Goal: Information Seeking & Learning: Learn about a topic

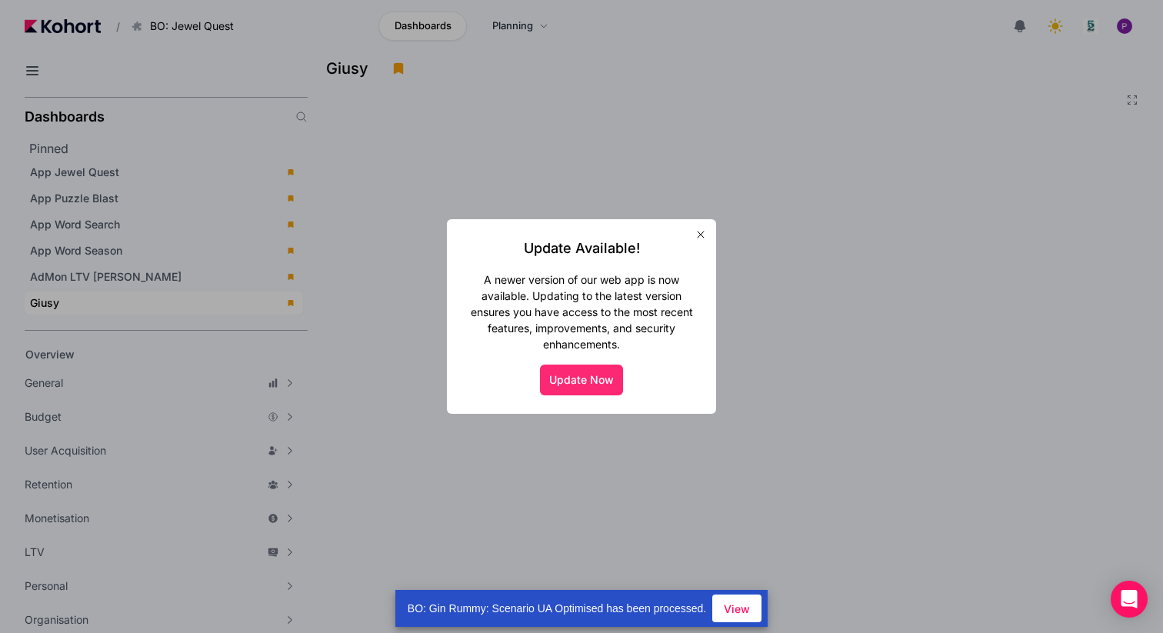
click at [583, 380] on button "Update Now" at bounding box center [581, 380] width 83 height 31
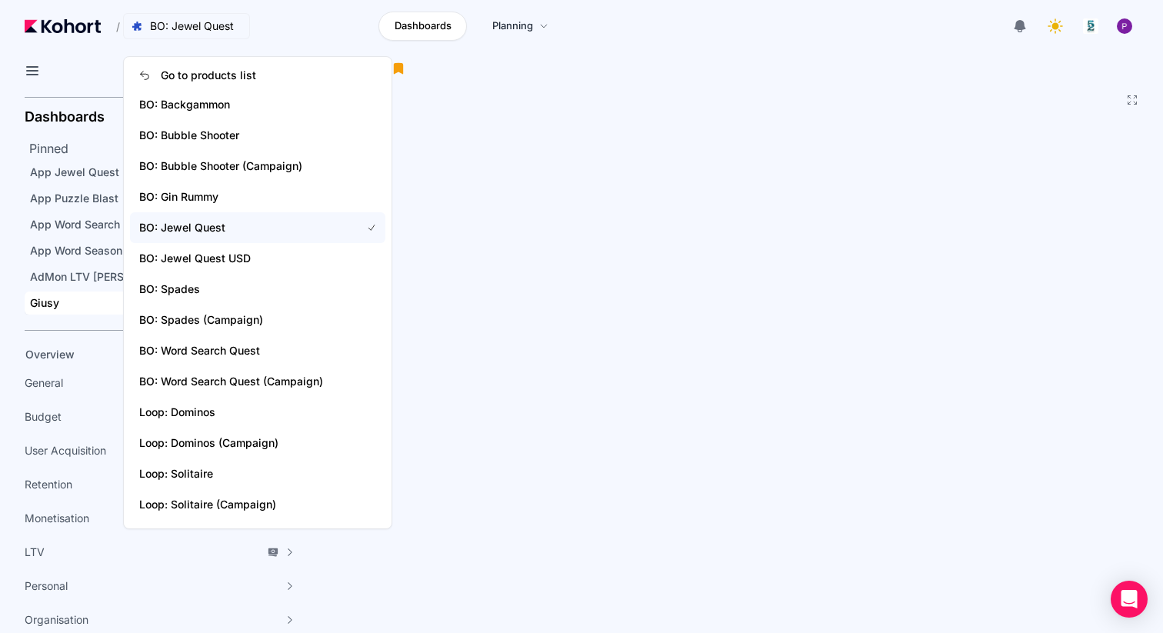
click at [220, 32] on span "BO: Jewel Quest" at bounding box center [192, 25] width 84 height 15
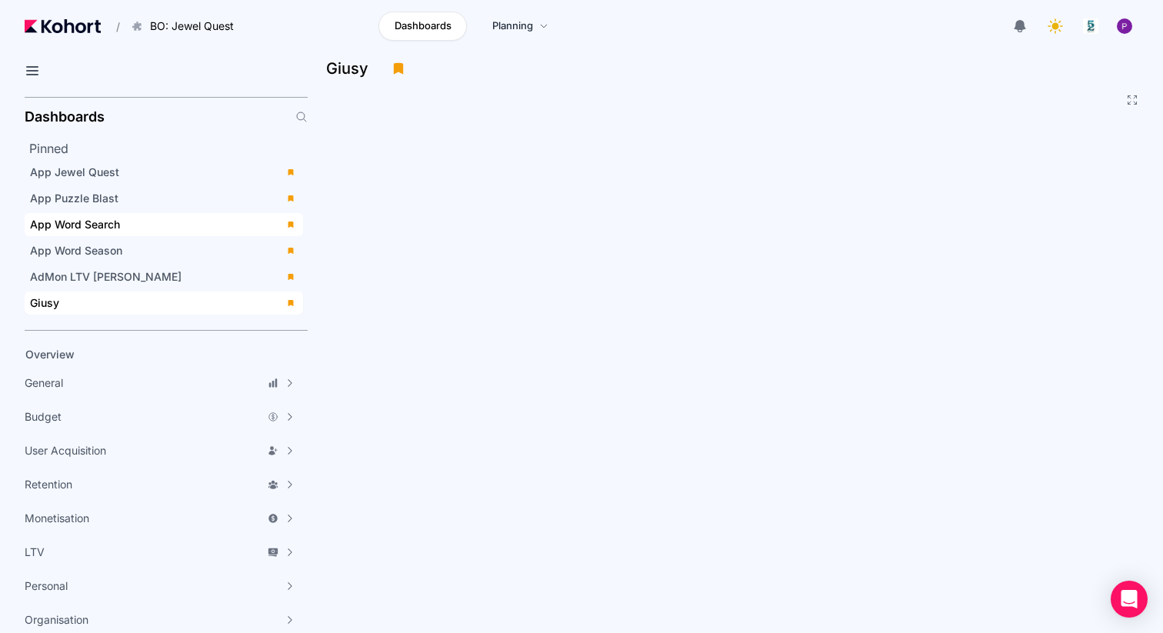
click at [158, 225] on div "App Word Search" at bounding box center [153, 224] width 246 height 15
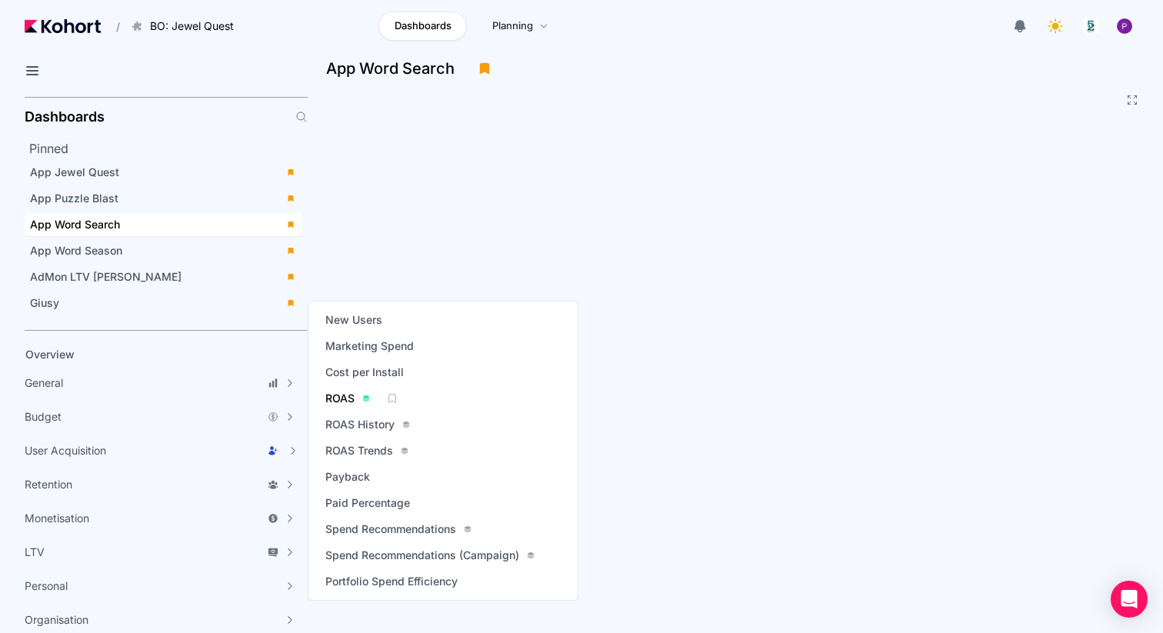
click at [339, 402] on span "ROAS" at bounding box center [339, 398] width 29 height 15
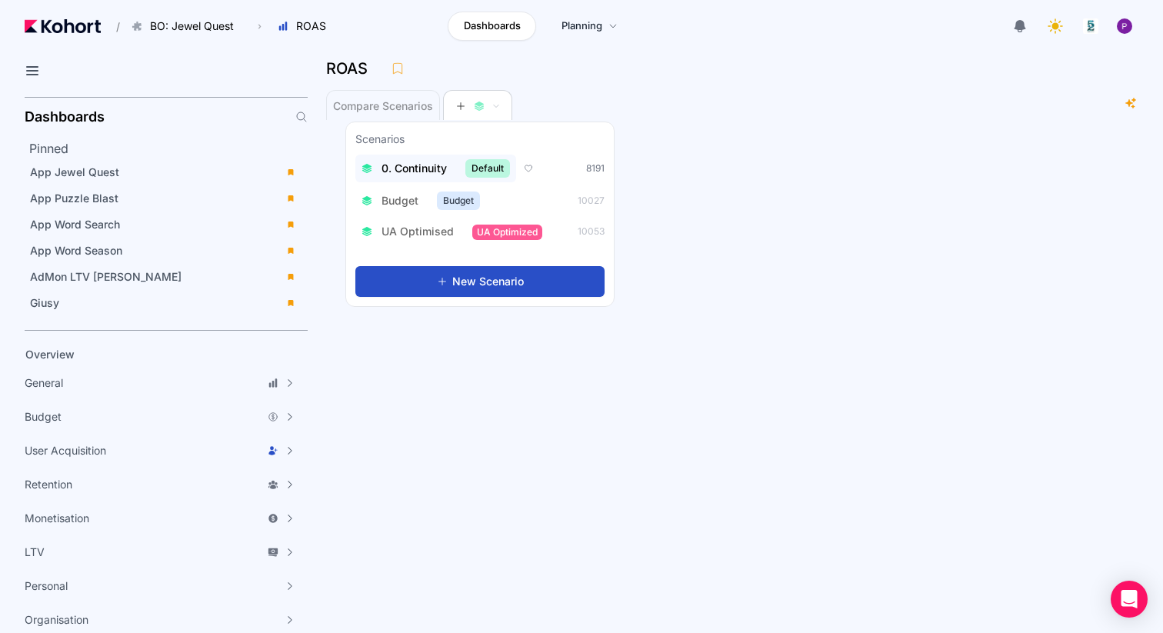
click at [421, 168] on span "0. Continuity" at bounding box center [413, 168] width 65 height 15
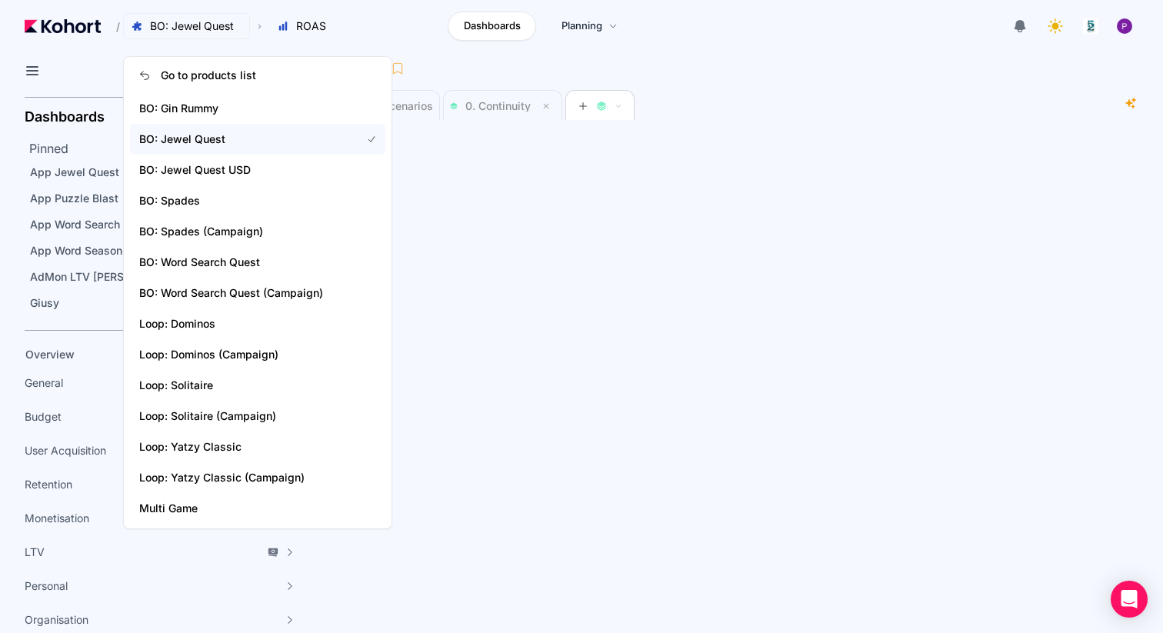
click at [235, 36] on button "BO: Jewel Quest" at bounding box center [186, 26] width 127 height 26
click at [248, 293] on span "BO: Word Search Quest (Campaign)" at bounding box center [240, 292] width 203 height 15
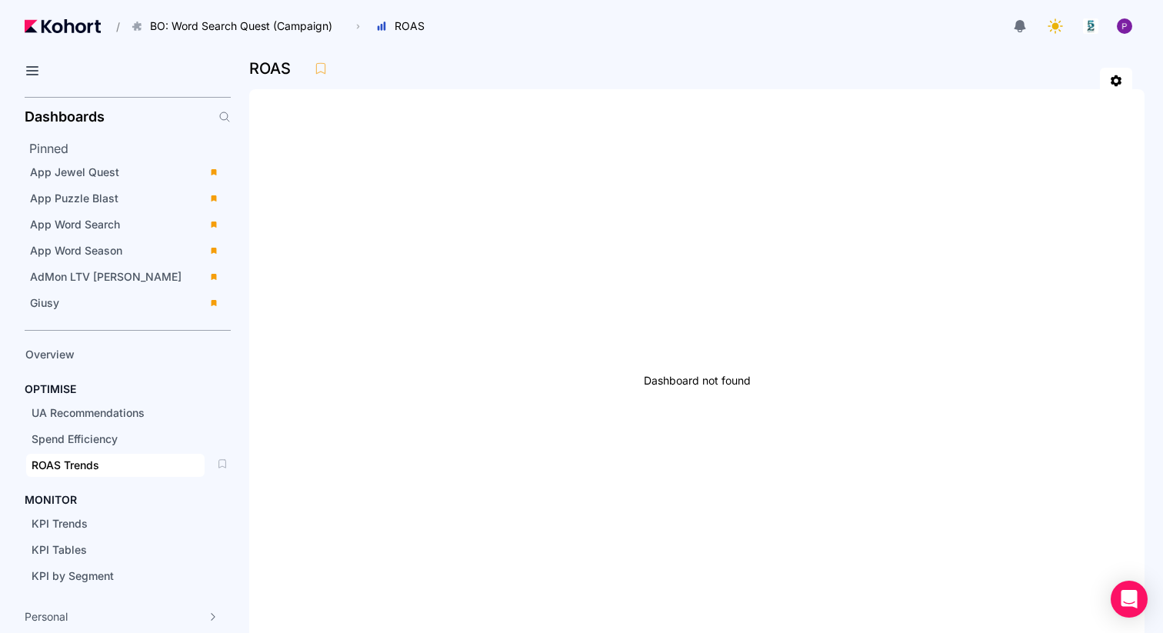
click at [82, 465] on span "ROAS Trends" at bounding box center [66, 464] width 68 height 13
click at [95, 516] on div "KPI Trends" at bounding box center [116, 523] width 168 height 15
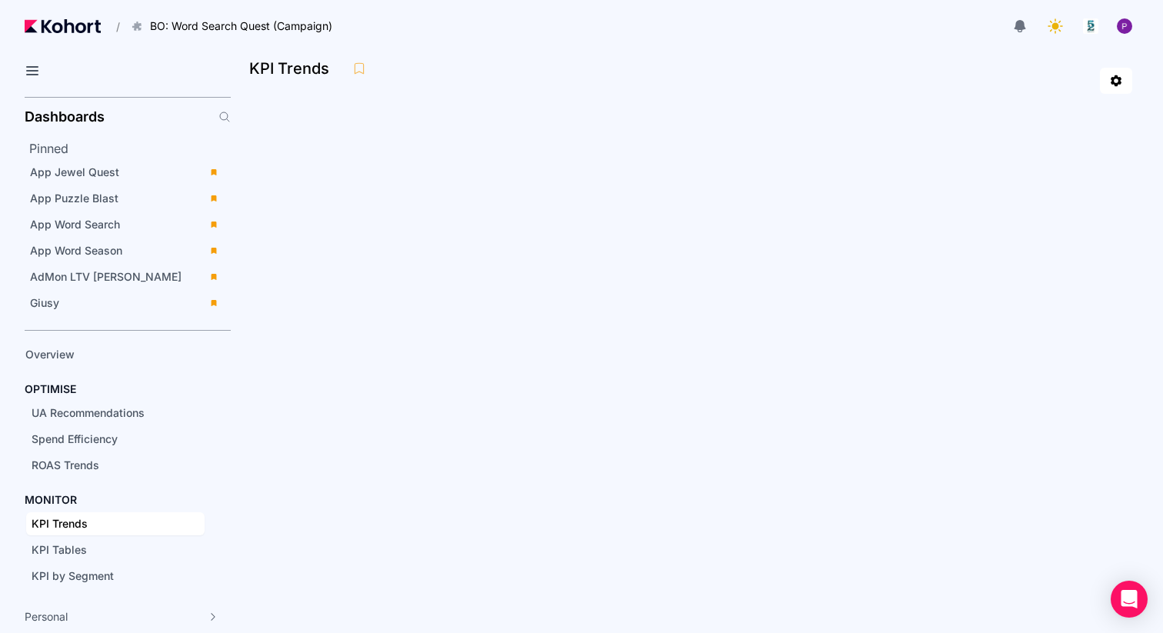
scroll to position [47, 0]
